Goal: Task Accomplishment & Management: Manage account settings

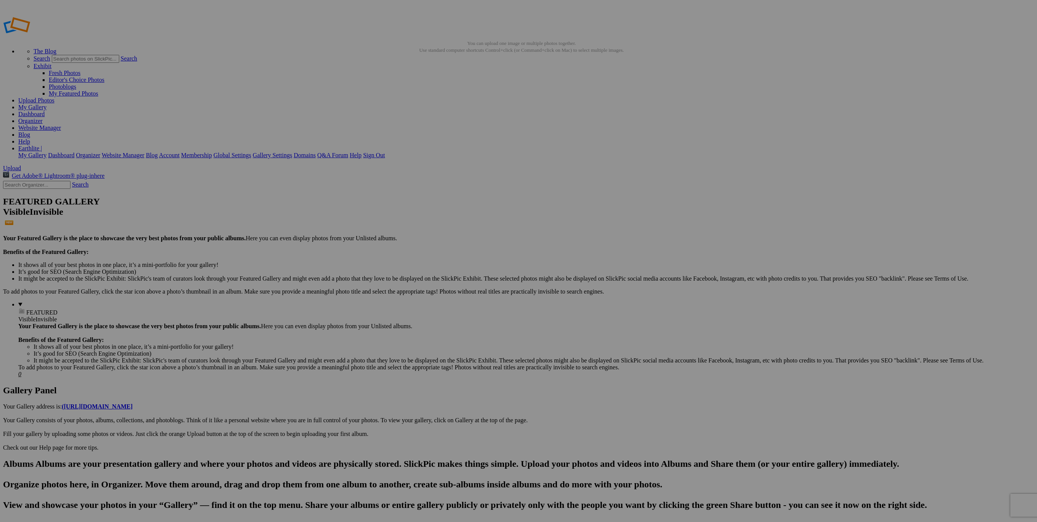
drag, startPoint x: 213, startPoint y: 189, endPoint x: 211, endPoint y: 177, distance: 11.5
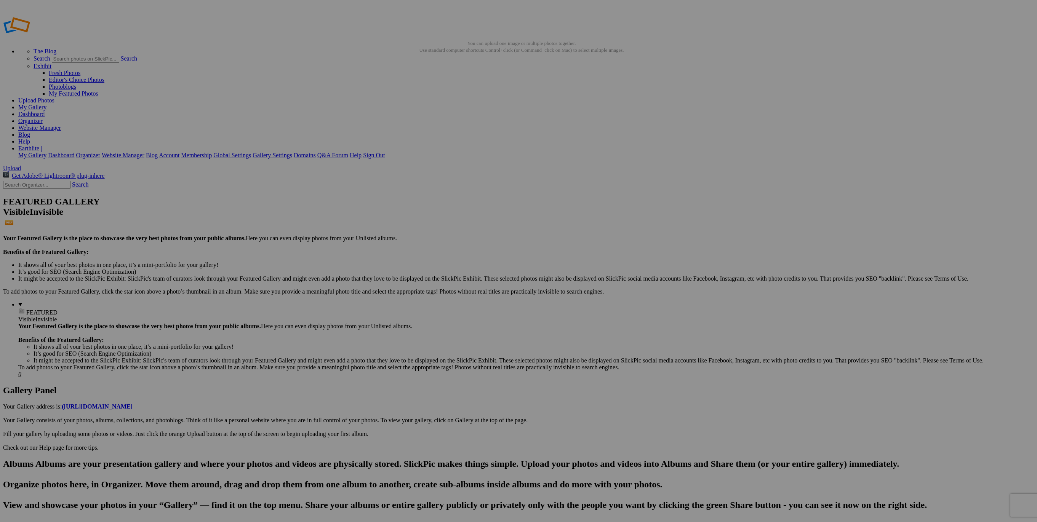
drag, startPoint x: 213, startPoint y: 178, endPoint x: 188, endPoint y: 164, distance: 28.3
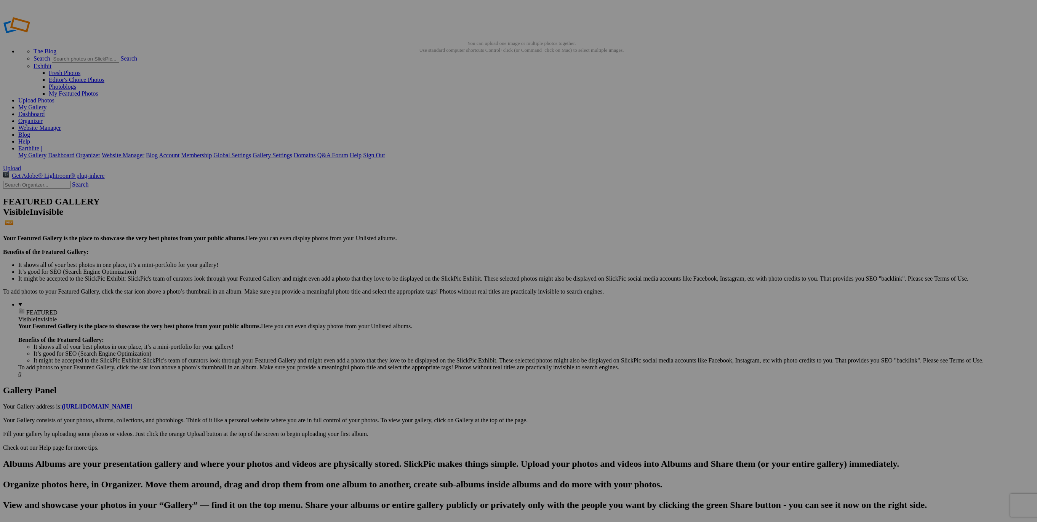
click at [583, 315] on div "Cancel Yes" at bounding box center [518, 318] width 152 height 7
click at [468, 315] on span "Yes" at bounding box center [463, 318] width 9 height 6
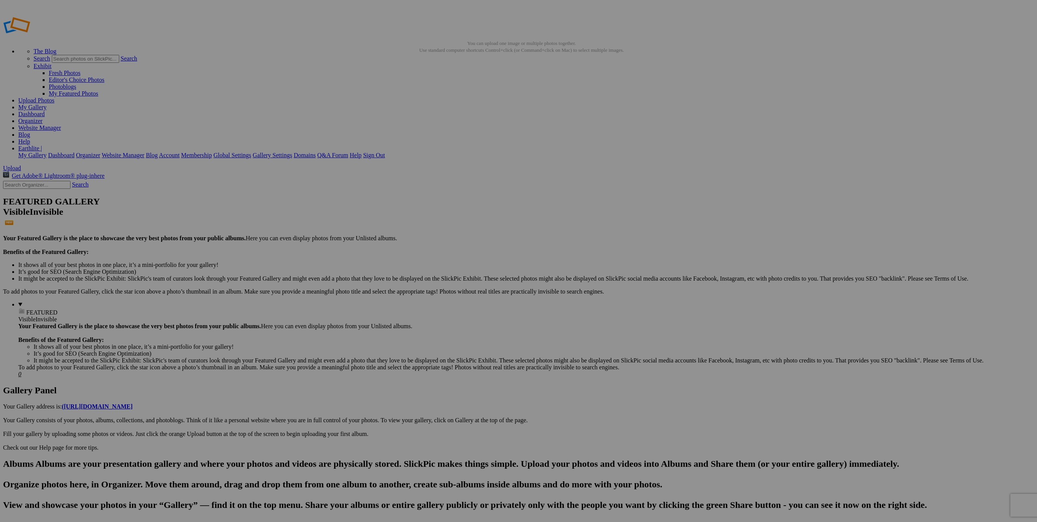
click at [468, 314] on span "Yes" at bounding box center [463, 311] width 9 height 6
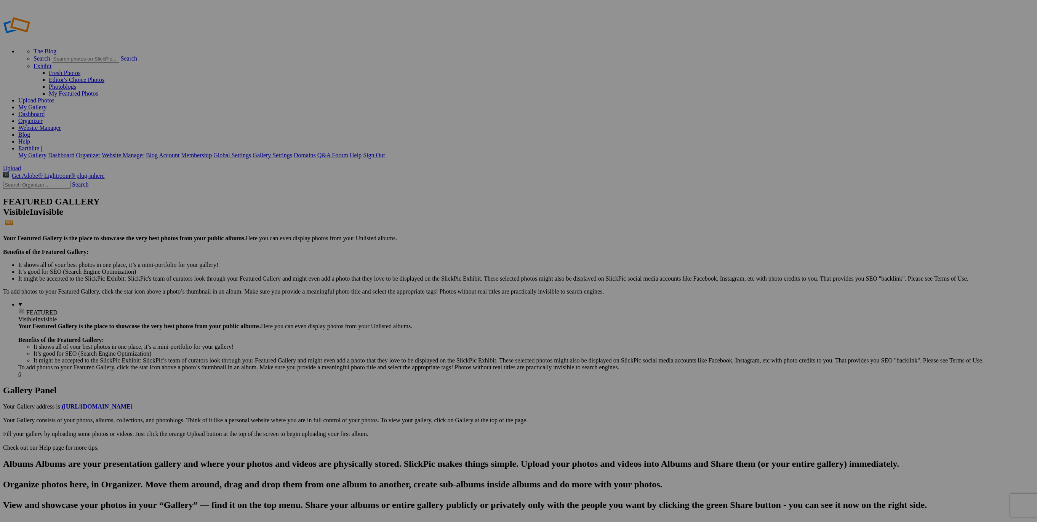
type input "RECOVER Foot and Leg Lotion"
drag, startPoint x: 219, startPoint y: 123, endPoint x: 346, endPoint y: 102, distance: 128.5
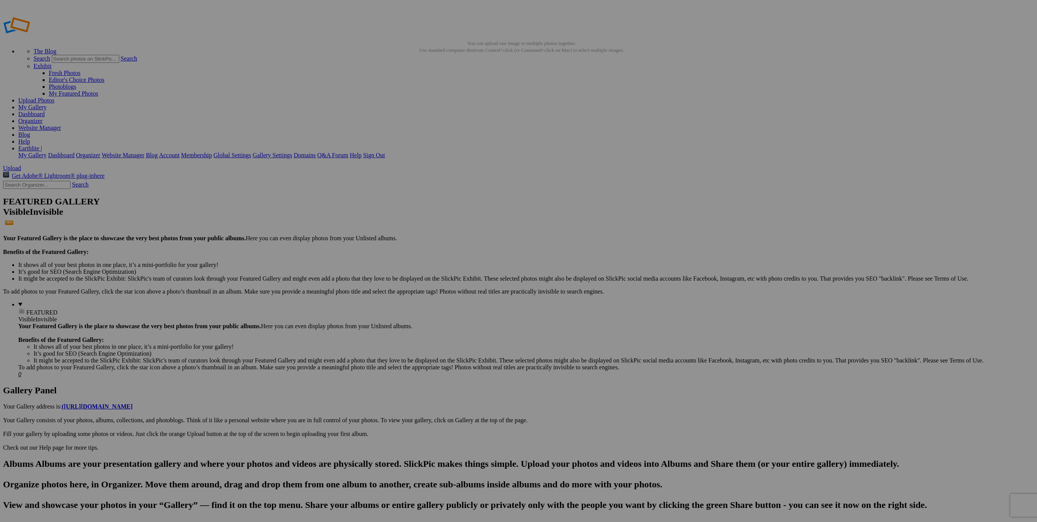
type input "[PERSON_NAME] Spa Therapy"
drag, startPoint x: 672, startPoint y: 273, endPoint x: 668, endPoint y: 276, distance: 5.2
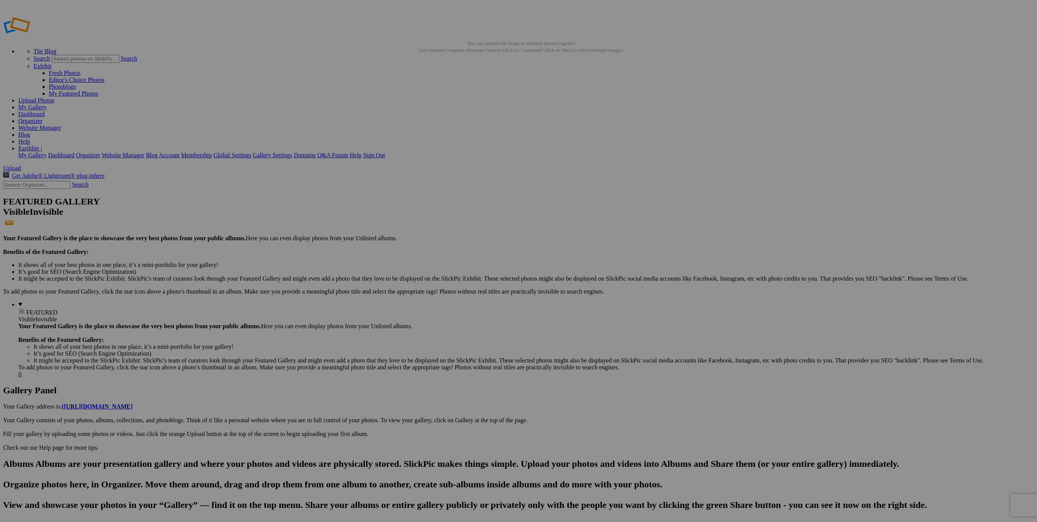
drag, startPoint x: 520, startPoint y: 293, endPoint x: 526, endPoint y: 294, distance: 6.1
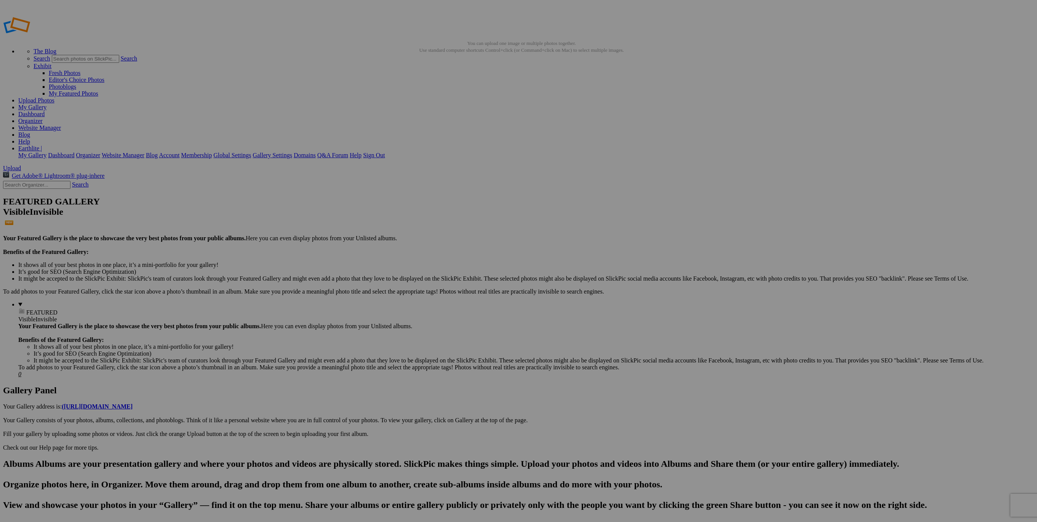
drag, startPoint x: 225, startPoint y: 174, endPoint x: 239, endPoint y: 173, distance: 13.8
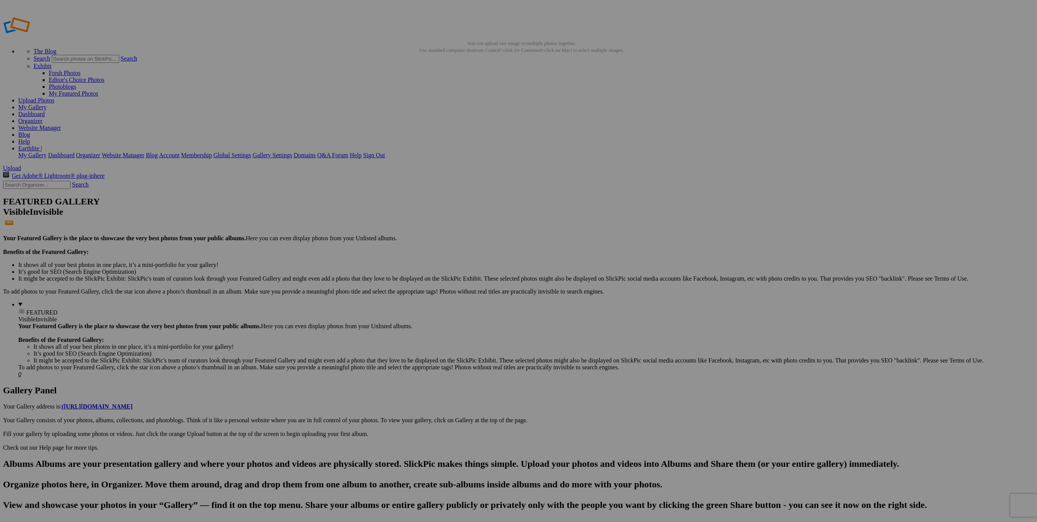
drag, startPoint x: 264, startPoint y: 177, endPoint x: 250, endPoint y: 175, distance: 13.9
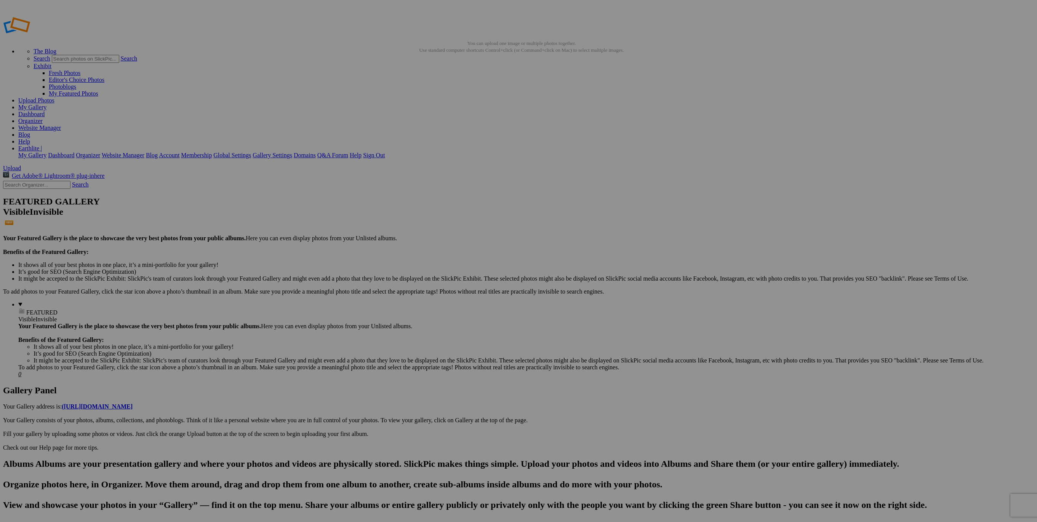
drag, startPoint x: 189, startPoint y: 165, endPoint x: 174, endPoint y: 153, distance: 19.3
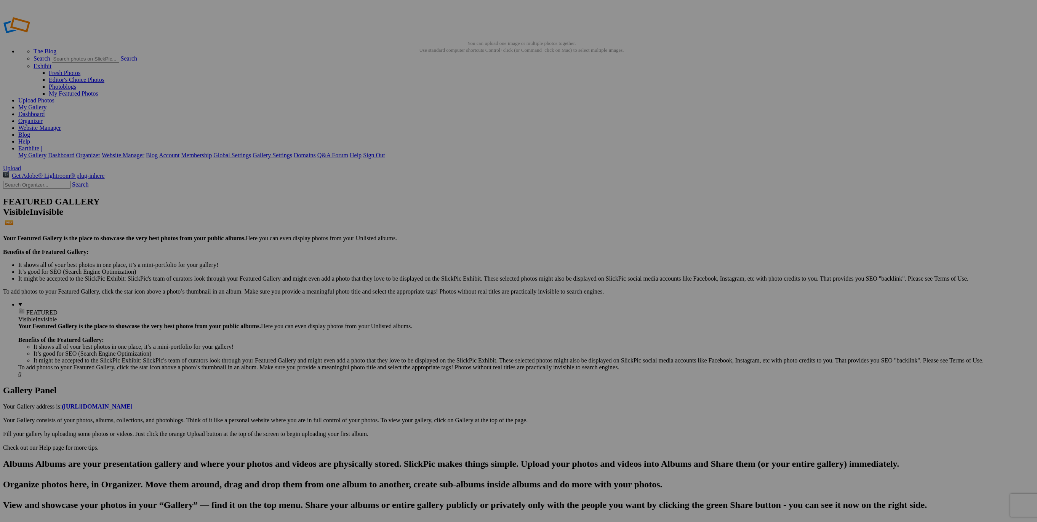
click at [468, 315] on span "Yes" at bounding box center [463, 318] width 9 height 6
